Goal: Task Accomplishment & Management: Manage account settings

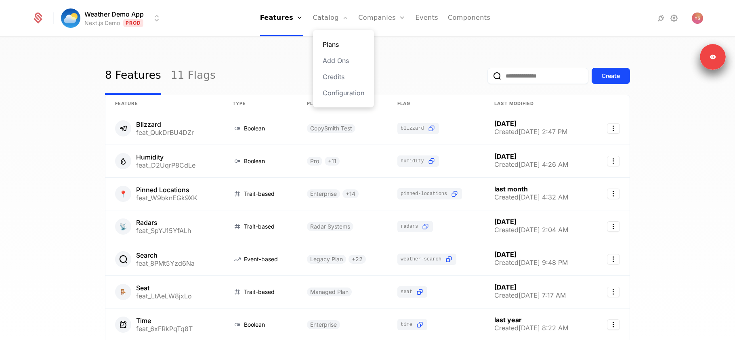
click at [332, 45] on link "Plans" at bounding box center [344, 45] width 42 height 10
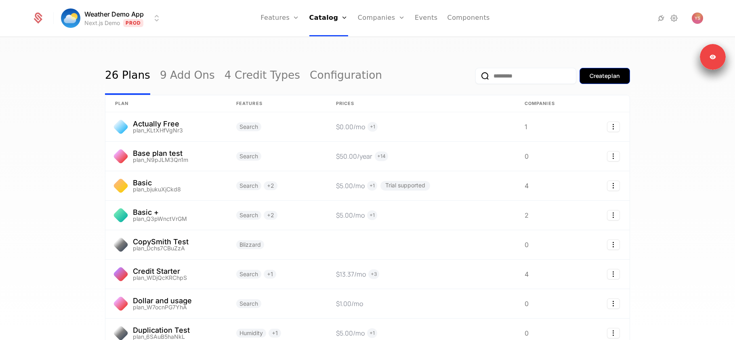
click at [624, 80] on button "Create plan" at bounding box center [605, 76] width 50 height 16
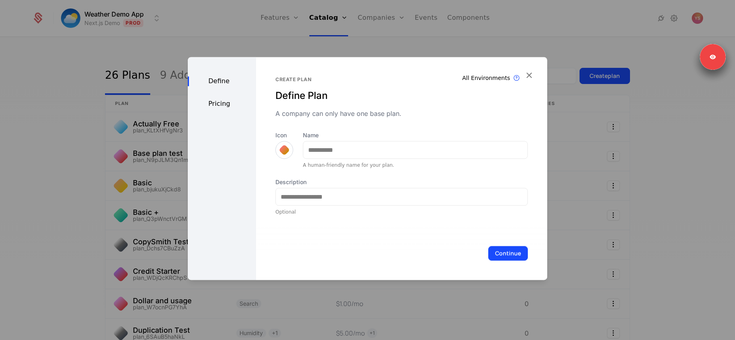
click at [458, 29] on div at bounding box center [367, 170] width 735 height 340
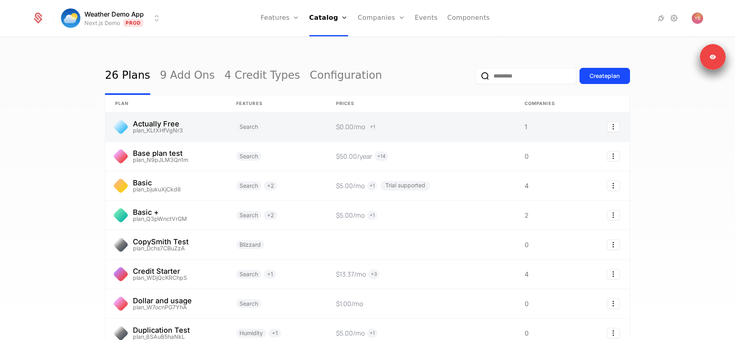
click at [280, 120] on link at bounding box center [277, 126] width 100 height 29
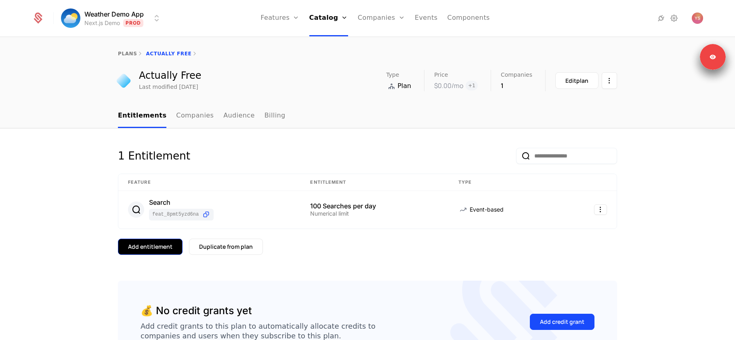
click at [147, 253] on button "Add entitlement" at bounding box center [150, 247] width 65 height 16
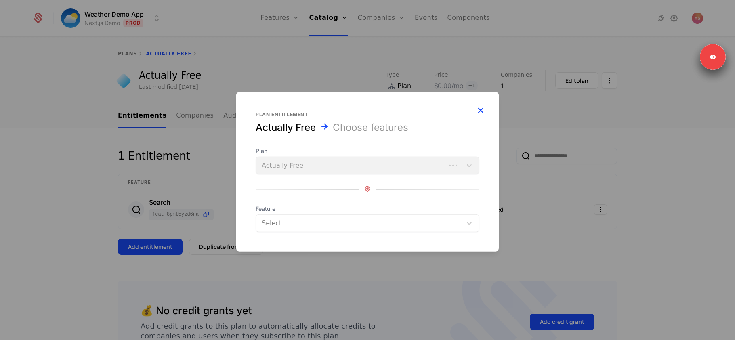
click at [479, 111] on icon "button" at bounding box center [480, 110] width 11 height 11
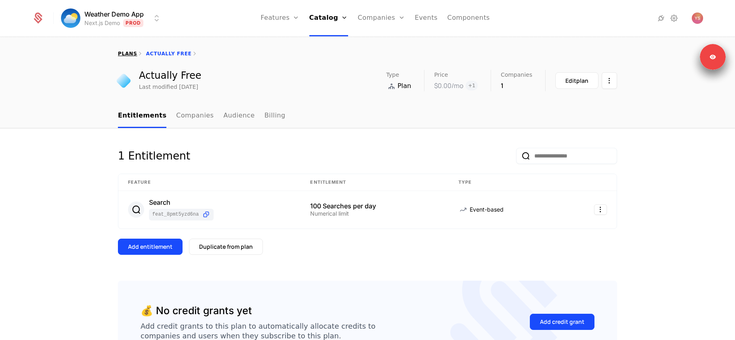
click at [127, 54] on link "plans" at bounding box center [127, 54] width 19 height 6
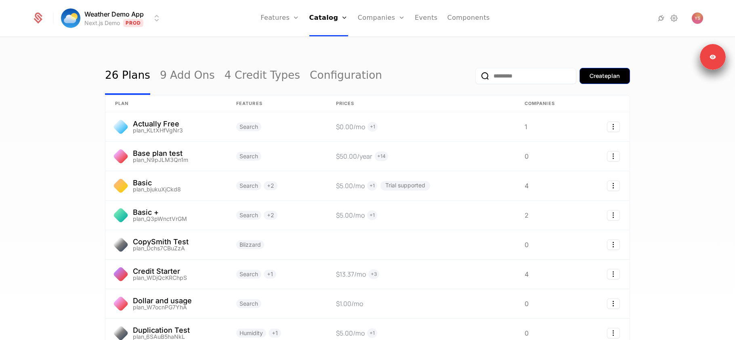
click at [595, 75] on div "Create plan" at bounding box center [605, 76] width 30 height 8
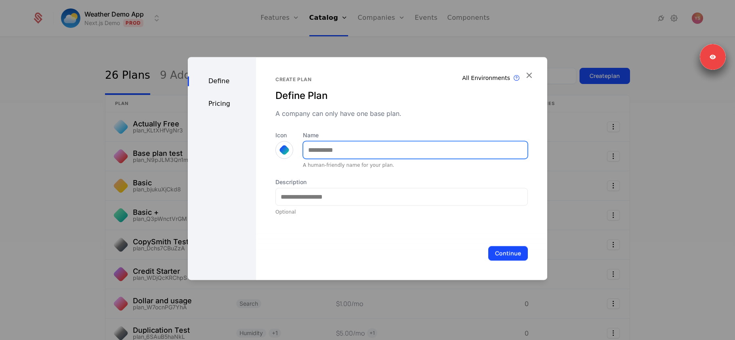
click at [336, 148] on input "Name" at bounding box center [415, 149] width 224 height 17
click at [311, 147] on input "*******" at bounding box center [415, 149] width 224 height 17
type input "**********"
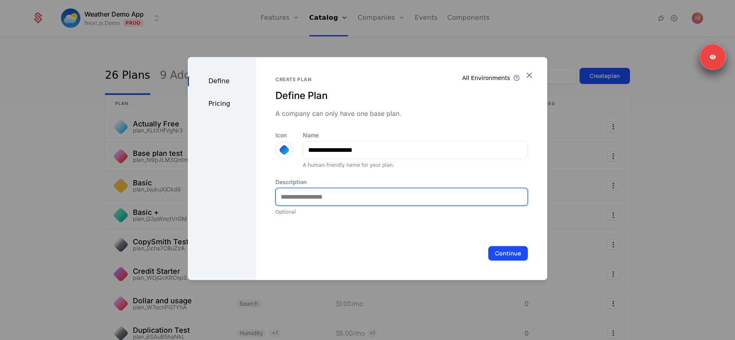
click at [468, 193] on input "Description" at bounding box center [402, 196] width 252 height 17
paste input "**********"
type input "**********"
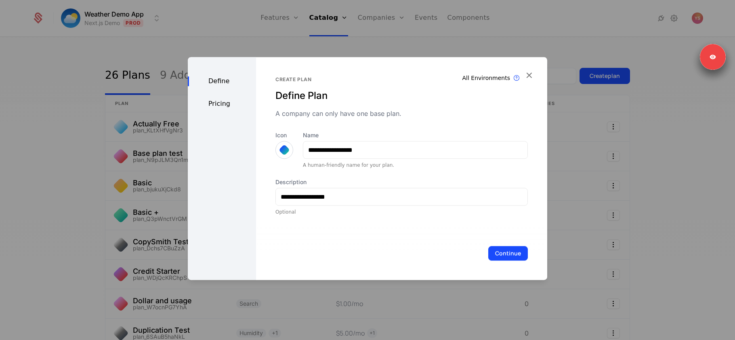
click at [226, 107] on div "Pricing" at bounding box center [222, 104] width 68 height 10
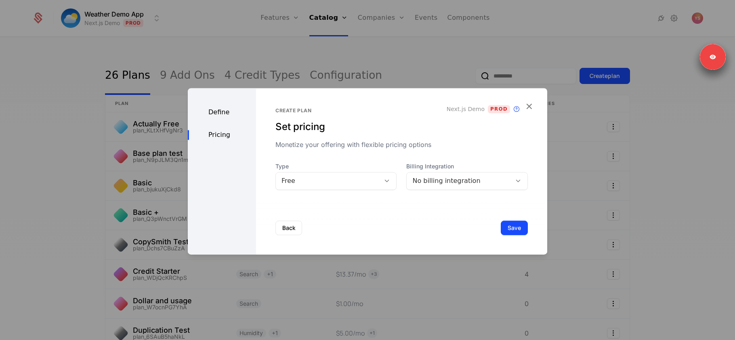
click at [369, 181] on div "Free" at bounding box center [328, 181] width 93 height 10
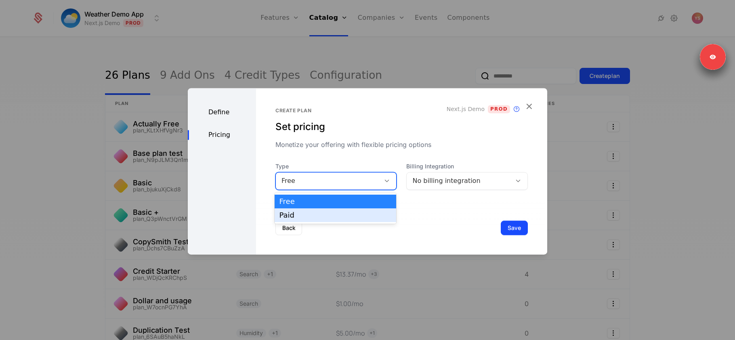
click at [357, 218] on div "Paid" at bounding box center [336, 215] width 112 height 7
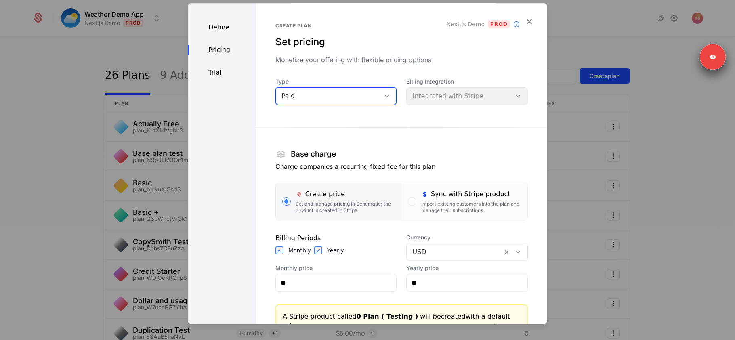
click at [360, 95] on div "Paid" at bounding box center [328, 96] width 93 height 10
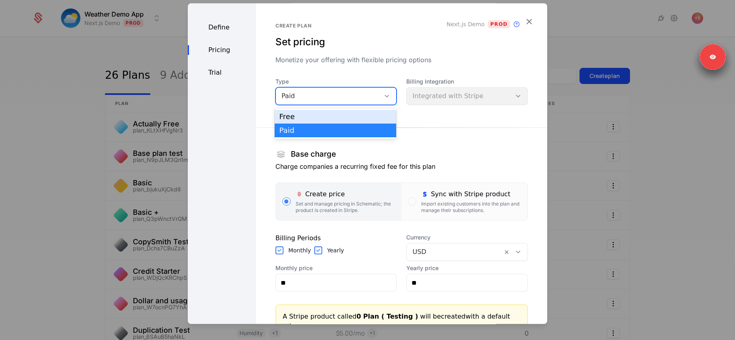
click at [349, 117] on div "Free" at bounding box center [336, 116] width 112 height 7
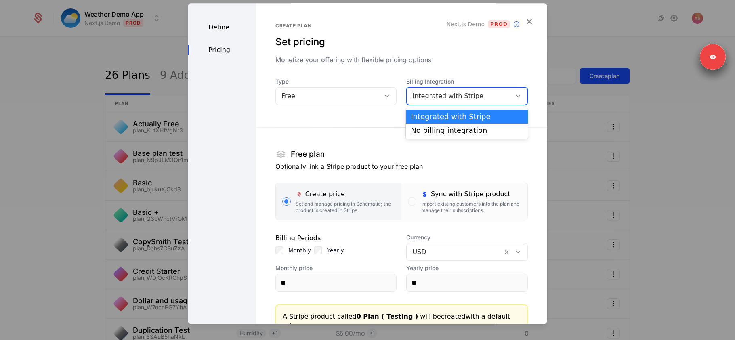
click at [444, 87] on div "Integrated with Stripe" at bounding box center [467, 96] width 122 height 18
click at [426, 132] on div "No billing integration" at bounding box center [467, 130] width 112 height 7
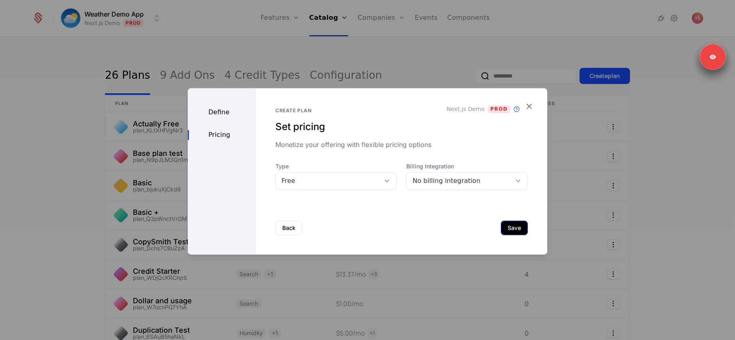
click at [510, 227] on button "Save" at bounding box center [514, 228] width 27 height 15
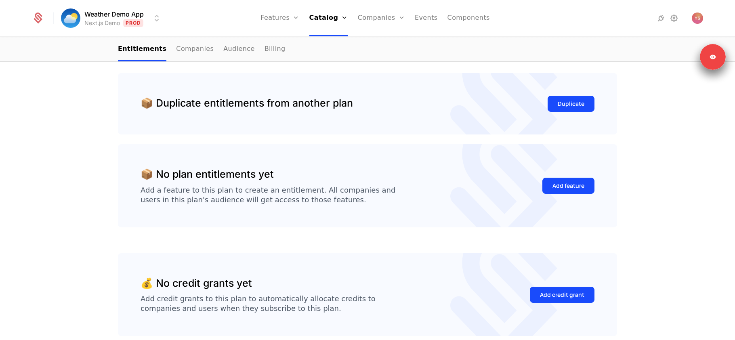
scroll to position [157, 0]
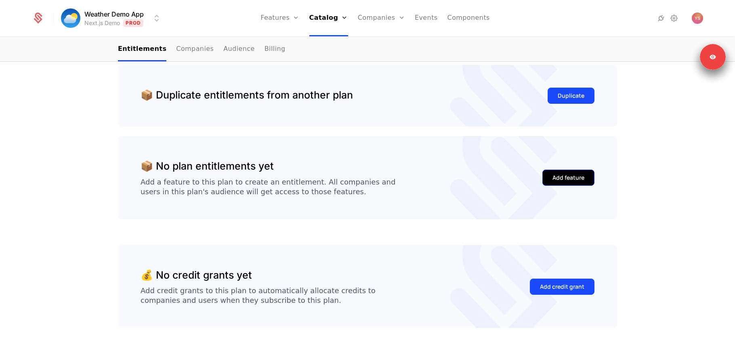
click at [574, 179] on div "Add feature" at bounding box center [569, 178] width 32 height 8
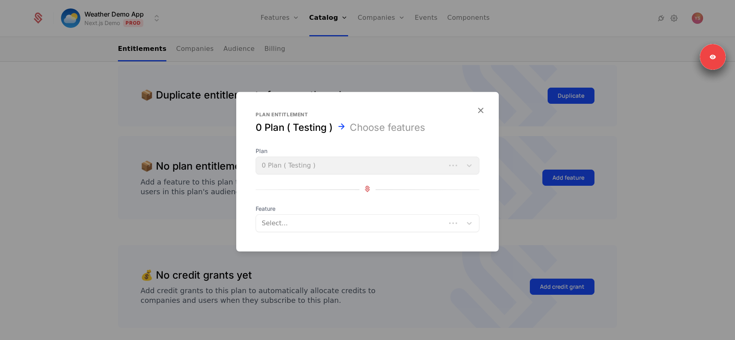
click at [349, 222] on div at bounding box center [352, 223] width 179 height 11
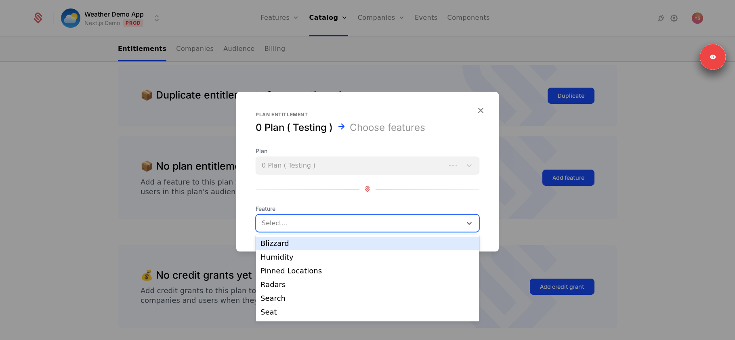
click at [322, 245] on div "Blizzard" at bounding box center [368, 243] width 214 height 7
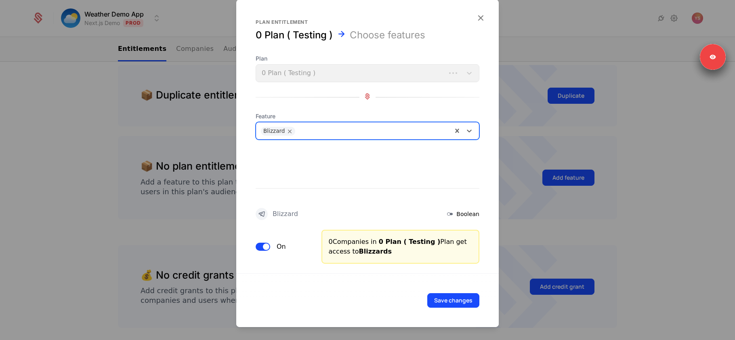
click at [327, 130] on div at bounding box center [373, 129] width 148 height 11
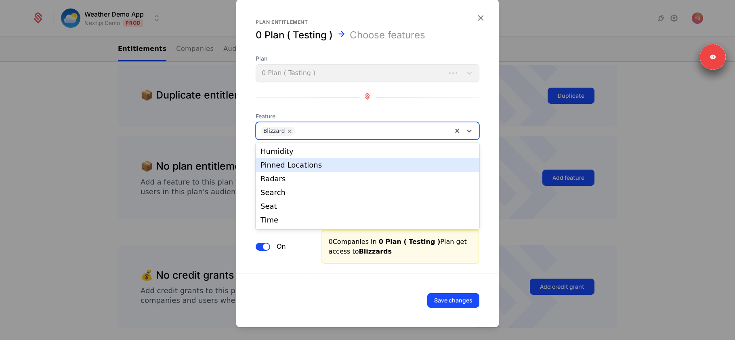
click at [311, 162] on div "Pinned Locations" at bounding box center [368, 165] width 214 height 7
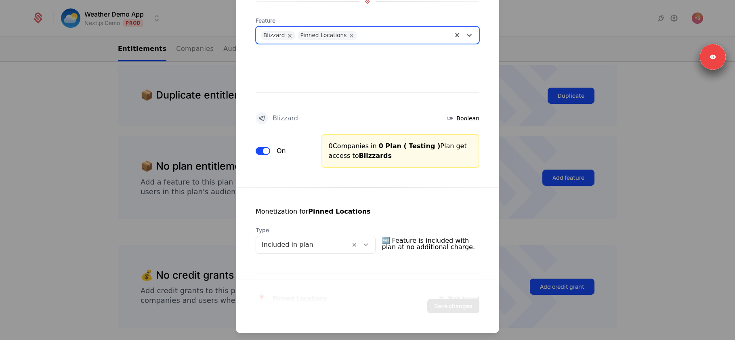
scroll to position [0, 0]
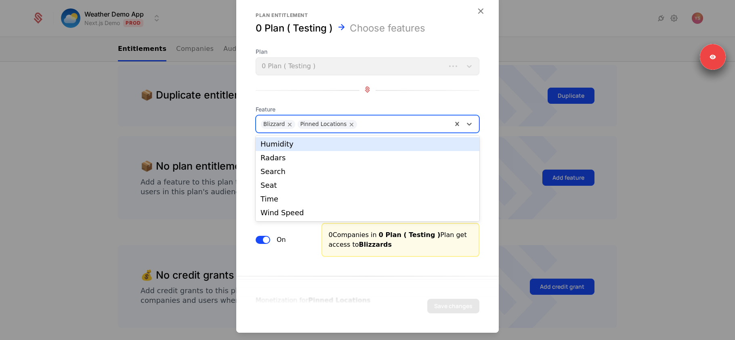
click at [371, 123] on div at bounding box center [404, 123] width 86 height 11
click at [346, 145] on div "Humidity" at bounding box center [368, 144] width 214 height 7
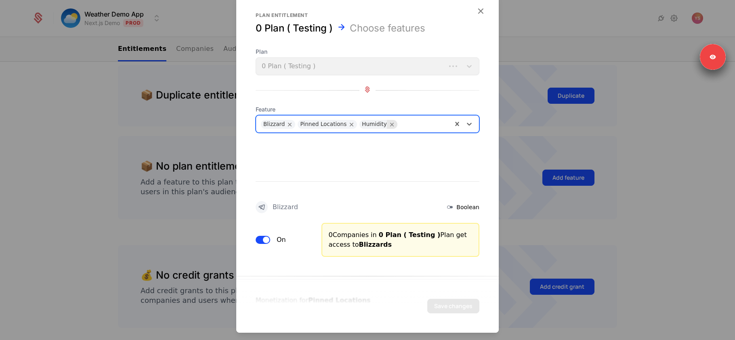
click at [389, 122] on icon "Remove Humidity" at bounding box center [392, 124] width 7 height 7
click at [385, 124] on div at bounding box center [404, 123] width 86 height 11
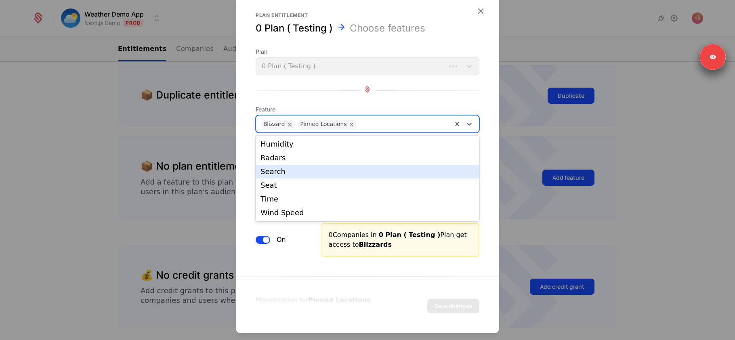
click at [352, 174] on div "Search" at bounding box center [368, 171] width 214 height 7
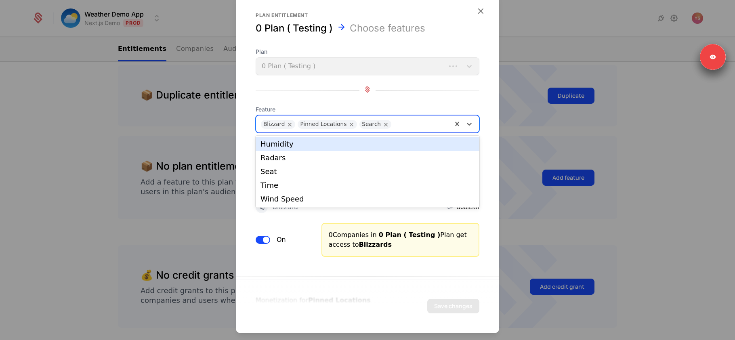
click at [399, 126] on div at bounding box center [421, 123] width 52 height 11
click at [369, 145] on div "Humidity" at bounding box center [368, 144] width 214 height 7
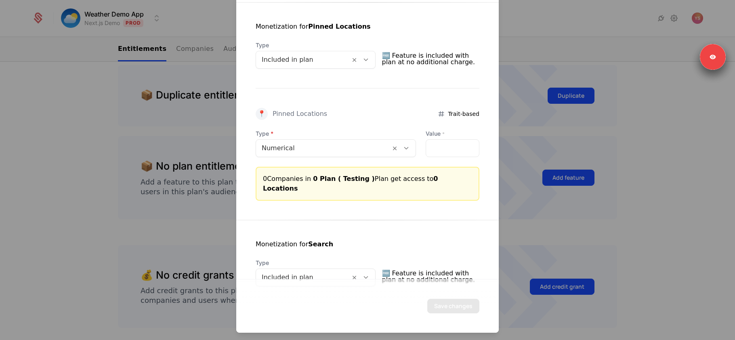
scroll to position [50, 0]
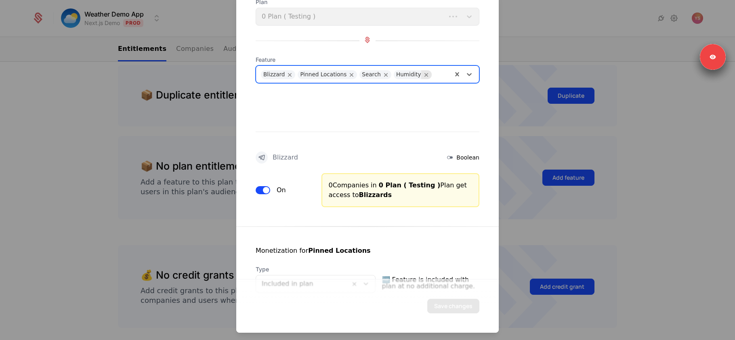
click at [423, 72] on icon "Remove Humidity" at bounding box center [426, 74] width 7 height 7
click at [413, 76] on div at bounding box center [421, 73] width 52 height 11
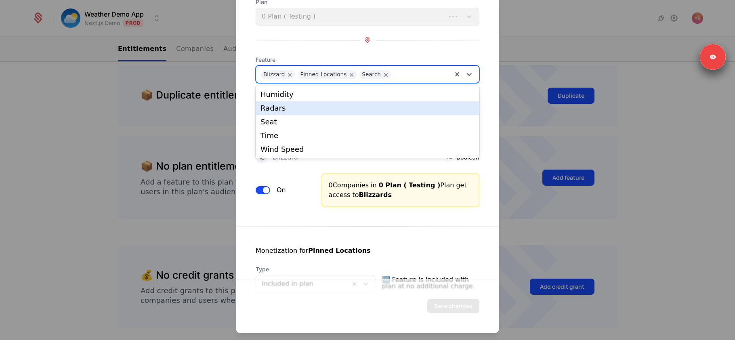
click at [385, 107] on div "Radars" at bounding box center [368, 108] width 214 height 7
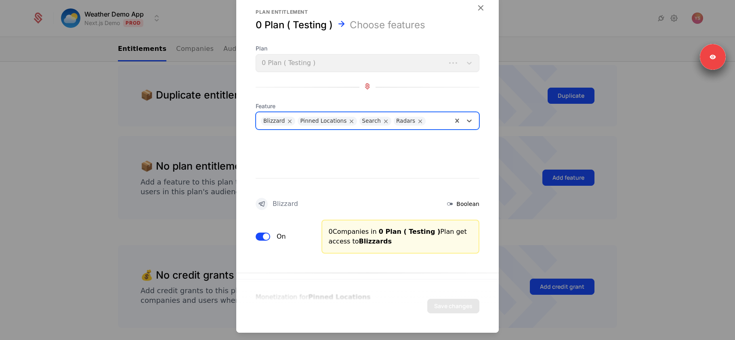
scroll to position [0, 0]
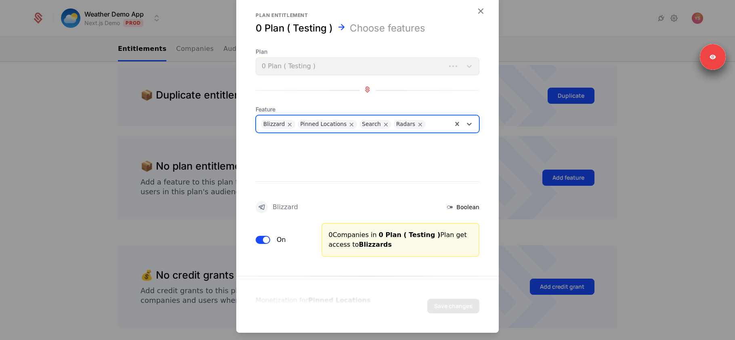
click at [433, 124] on div at bounding box center [439, 123] width 18 height 11
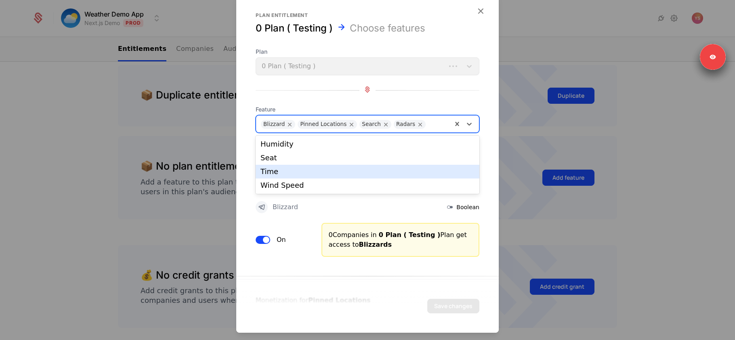
click at [349, 170] on div "Time" at bounding box center [368, 171] width 214 height 7
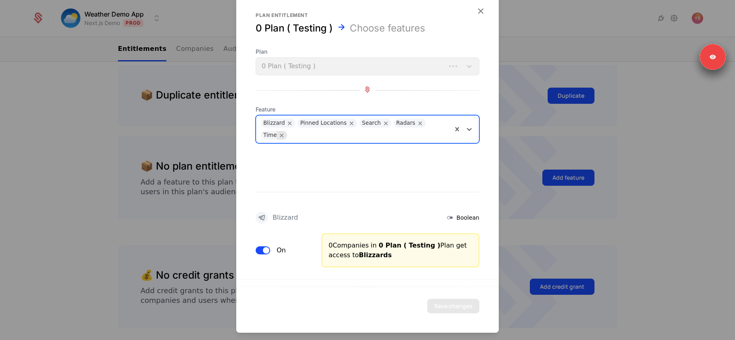
click at [282, 136] on icon "Remove Time" at bounding box center [281, 135] width 7 height 7
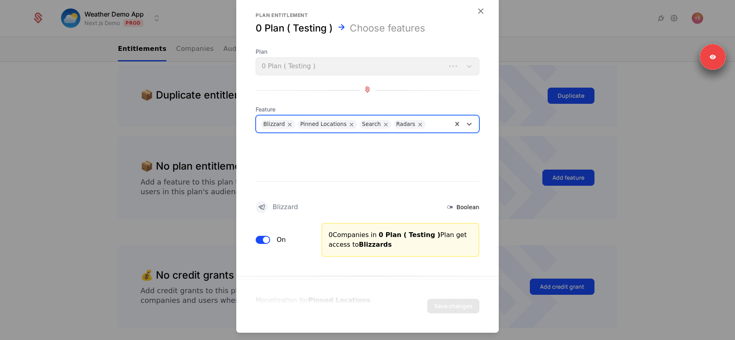
click at [430, 125] on div at bounding box center [439, 123] width 18 height 11
click at [436, 125] on div at bounding box center [439, 123] width 18 height 11
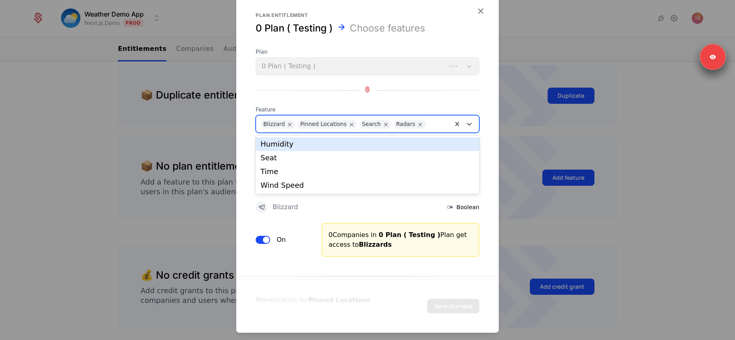
click at [436, 125] on div at bounding box center [439, 123] width 18 height 11
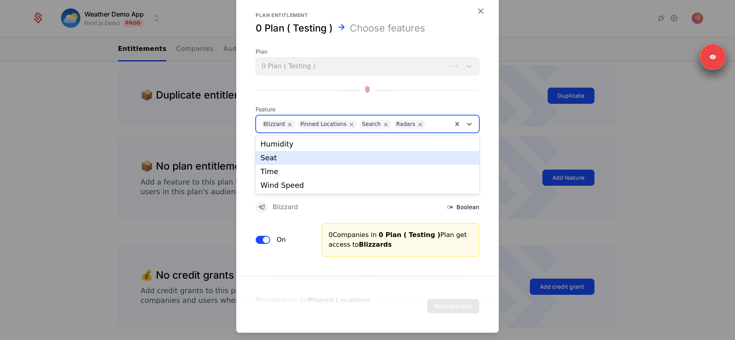
click at [395, 162] on div "Seat" at bounding box center [368, 158] width 224 height 14
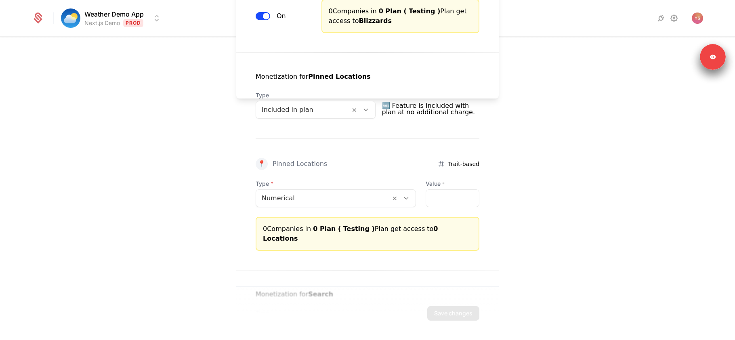
scroll to position [221, 0]
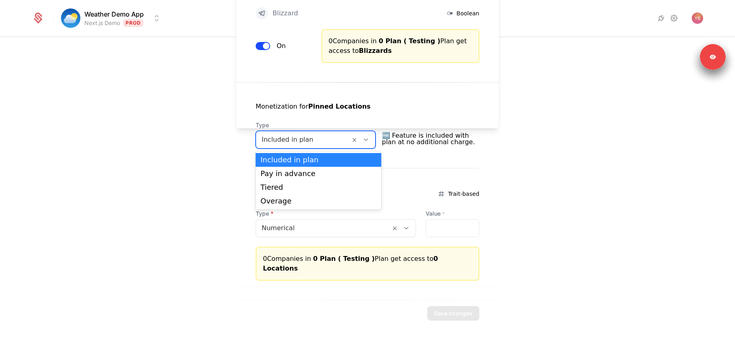
click at [316, 139] on div at bounding box center [303, 139] width 83 height 11
click at [299, 173] on div "Pay in advance" at bounding box center [319, 173] width 116 height 7
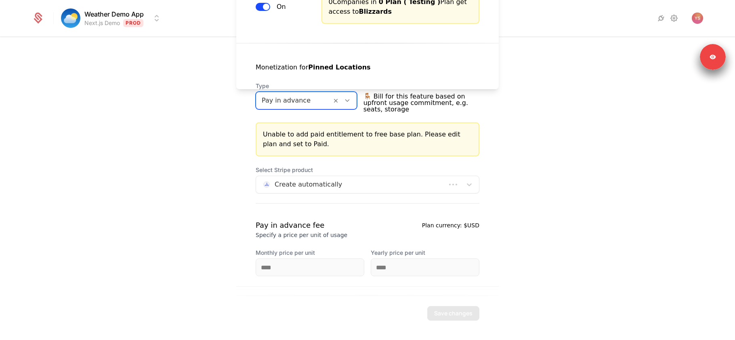
scroll to position [273, 0]
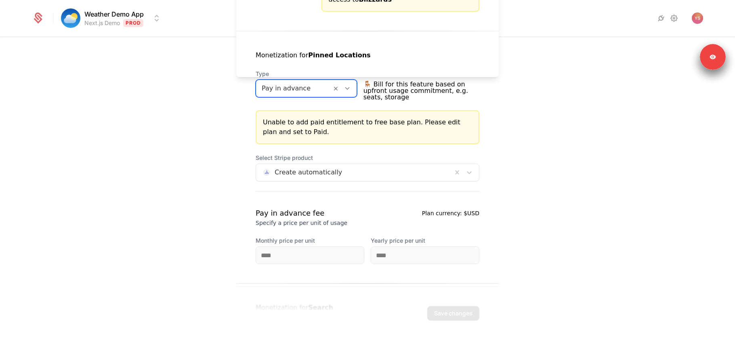
click at [337, 172] on div "Monetization for Pinned Locations Type option Pay in advance, selected. Pay in …" at bounding box center [367, 147] width 263 height 233
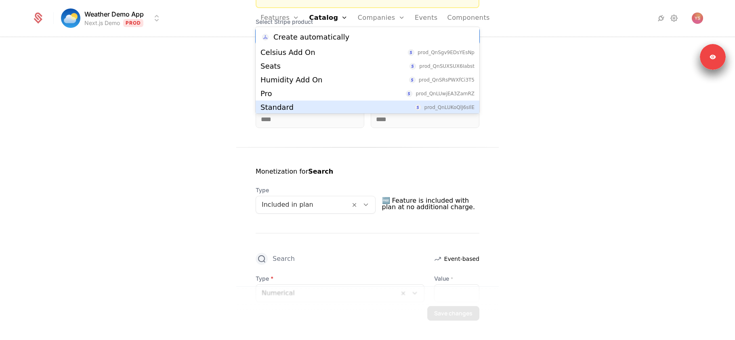
scroll to position [452, 0]
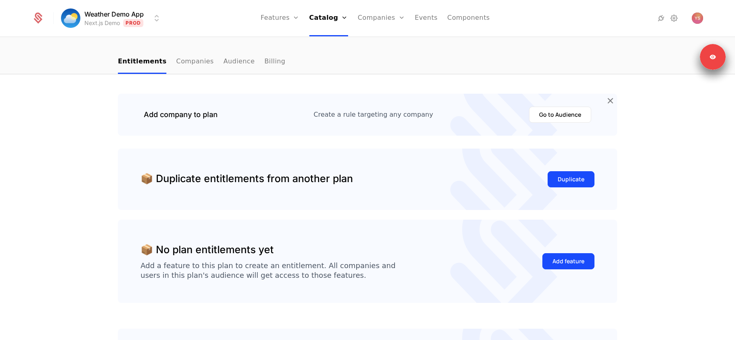
scroll to position [132, 0]
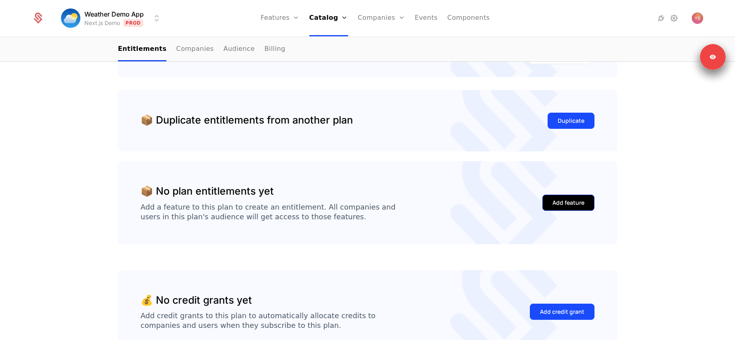
click at [560, 203] on div "Add feature" at bounding box center [569, 203] width 32 height 8
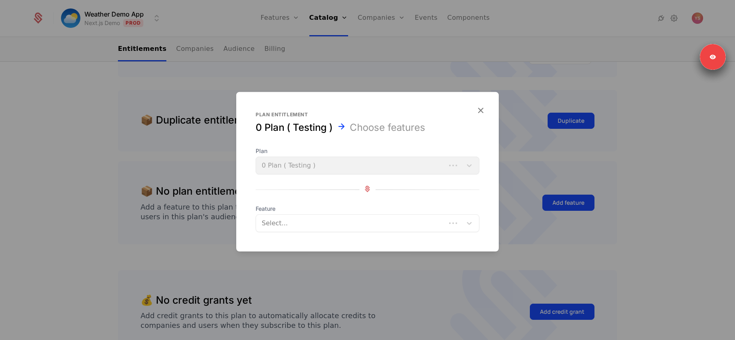
click at [277, 227] on div at bounding box center [352, 223] width 179 height 11
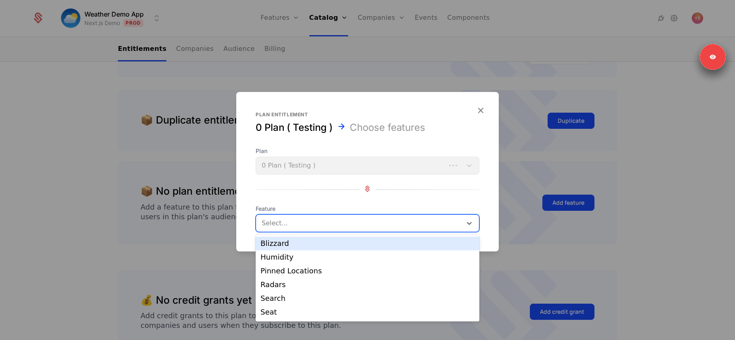
click at [277, 244] on div "Blizzard" at bounding box center [368, 243] width 214 height 7
